Goal: Information Seeking & Learning: Learn about a topic

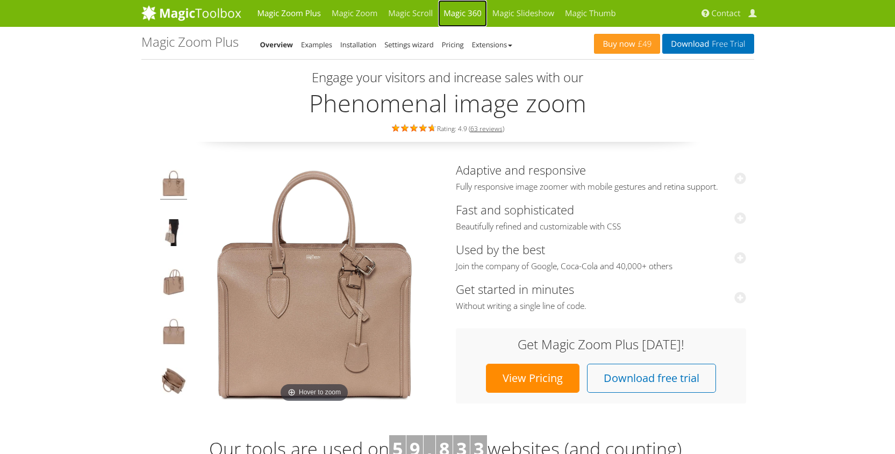
click at [454, 11] on link "Magic 360" at bounding box center [462, 13] width 49 height 27
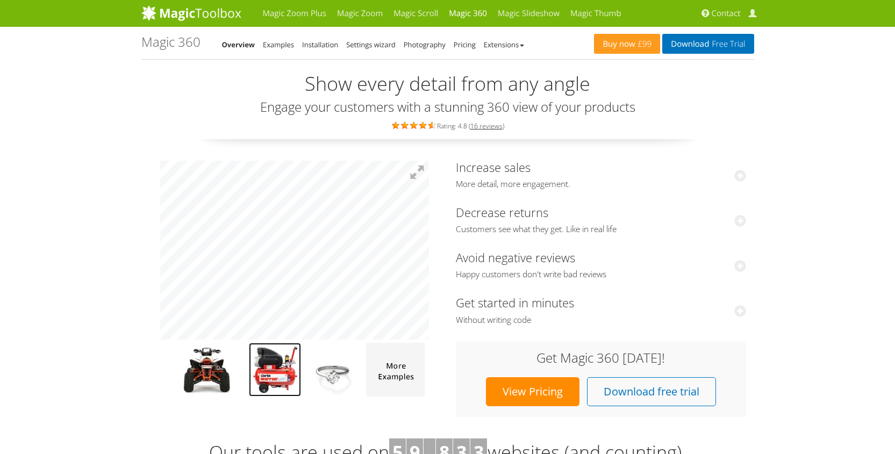
click at [290, 354] on img at bounding box center [275, 370] width 52 height 54
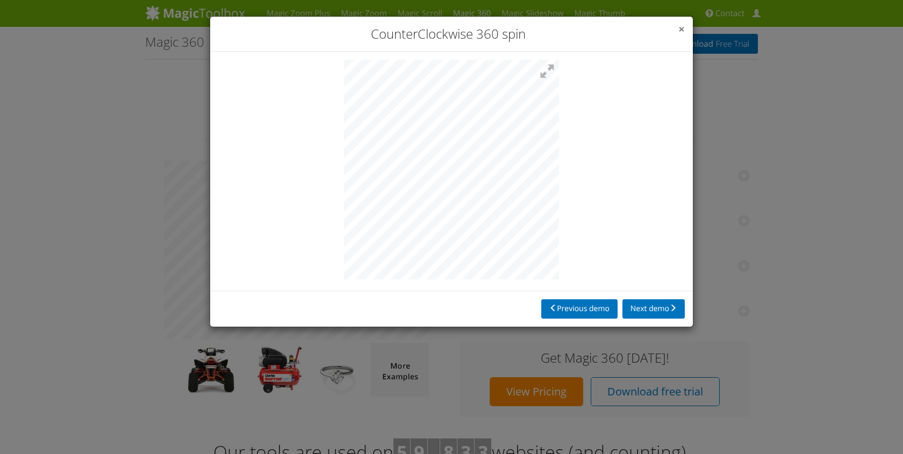
click at [679, 26] on span "×" at bounding box center [682, 29] width 6 height 15
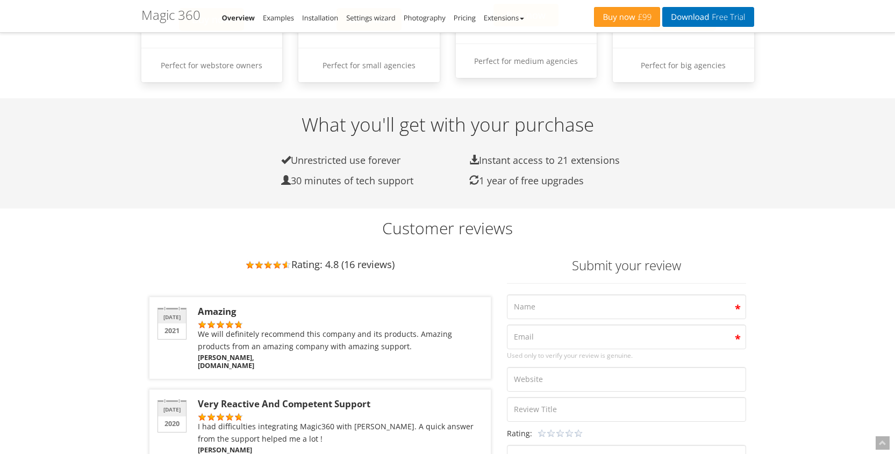
scroll to position [1245, 0]
